Goal: Information Seeking & Learning: Learn about a topic

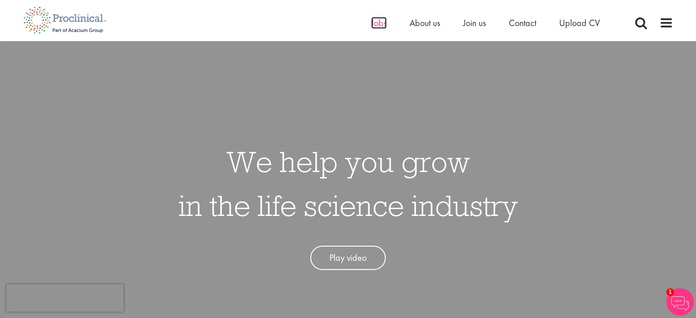
click at [380, 19] on span "Jobs" at bounding box center [379, 23] width 16 height 12
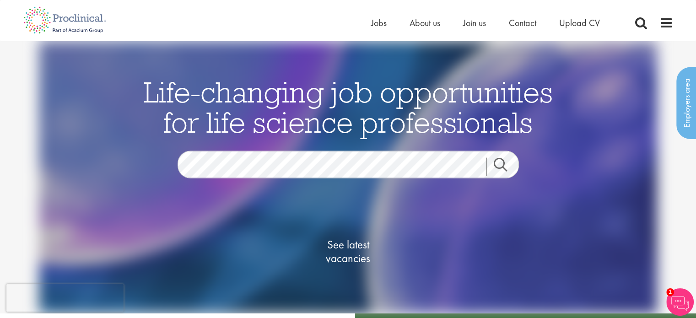
click at [379, 29] on li "Jobs" at bounding box center [379, 23] width 16 height 14
click at [379, 26] on span "Jobs" at bounding box center [379, 23] width 16 height 12
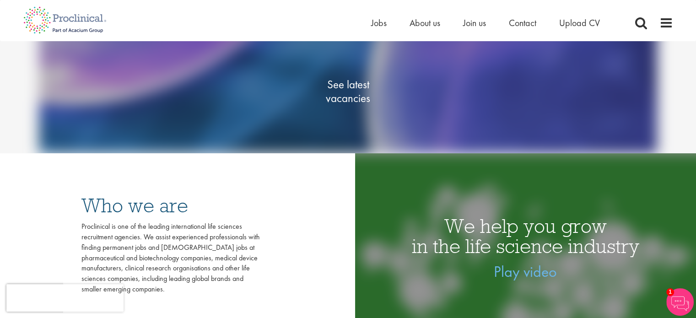
scroll to position [164, 0]
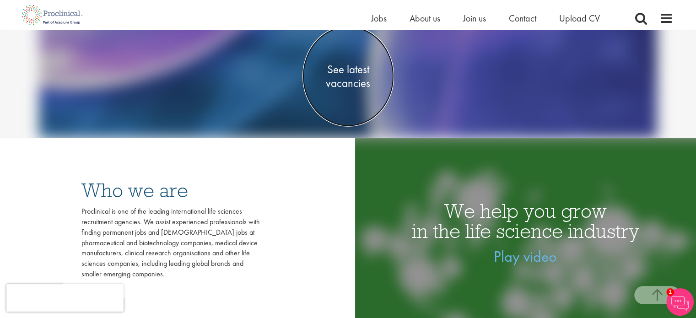
click at [348, 80] on span "See latest vacancies" at bounding box center [347, 76] width 91 height 27
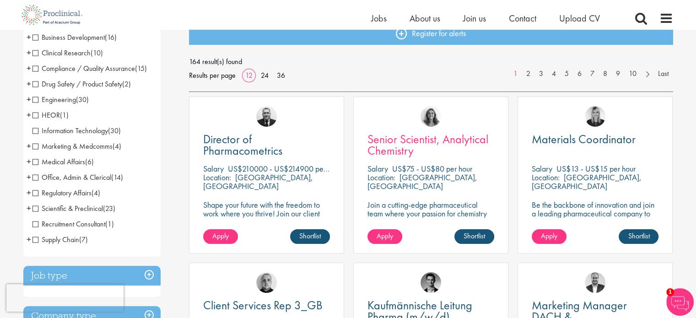
scroll to position [109, 0]
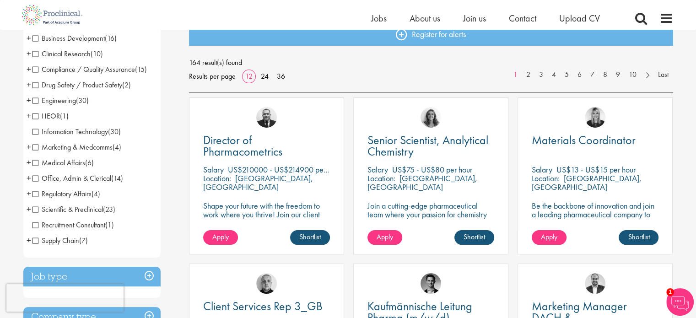
click at [397, 159] on div "Senior Scientist, Analytical Chemistry Salary US$75 - US$80 per hour Location: …" at bounding box center [430, 175] width 155 height 157
click at [398, 153] on span "Senior Scientist, Analytical Chemistry" at bounding box center [427, 145] width 121 height 27
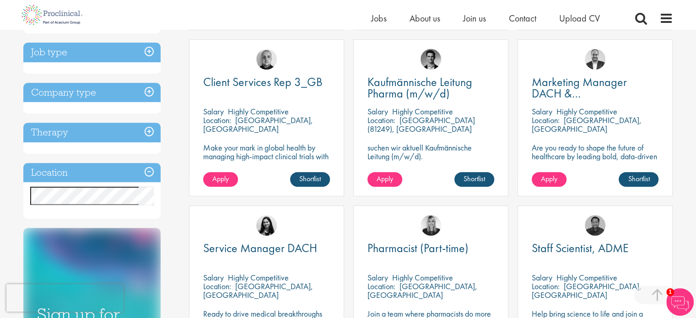
scroll to position [336, 0]
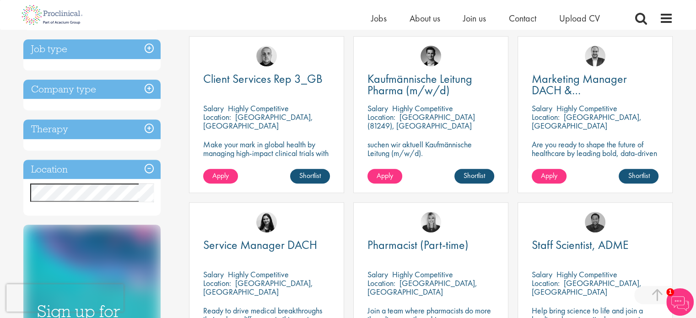
click at [85, 181] on div "Location Specified location Miles" at bounding box center [91, 188] width 137 height 56
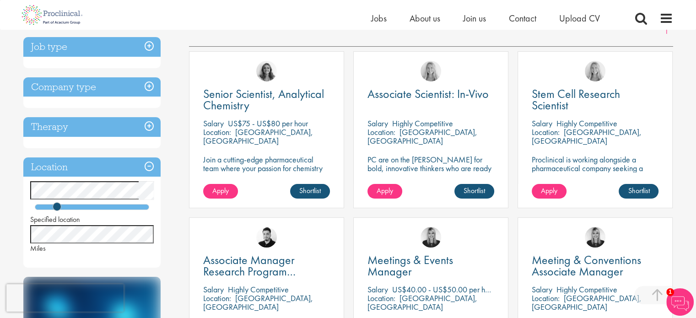
scroll to position [151, 0]
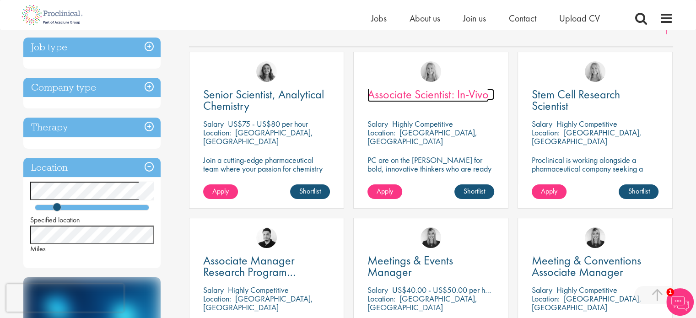
click at [447, 89] on span "Associate Scientist: In-Vivo" at bounding box center [427, 94] width 121 height 16
